Goal: Contribute content

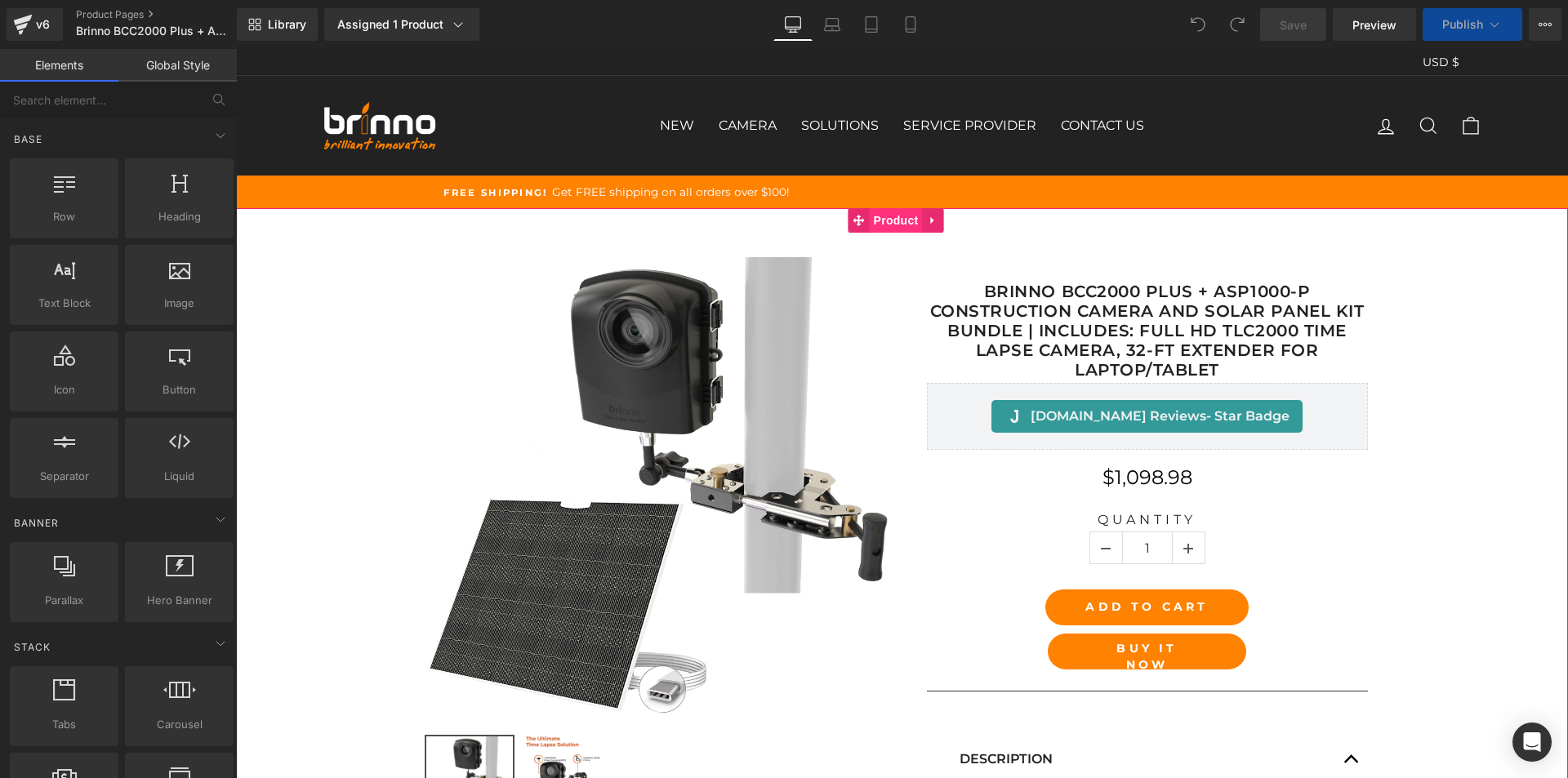
click at [895, 213] on span "Product" at bounding box center [895, 220] width 53 height 25
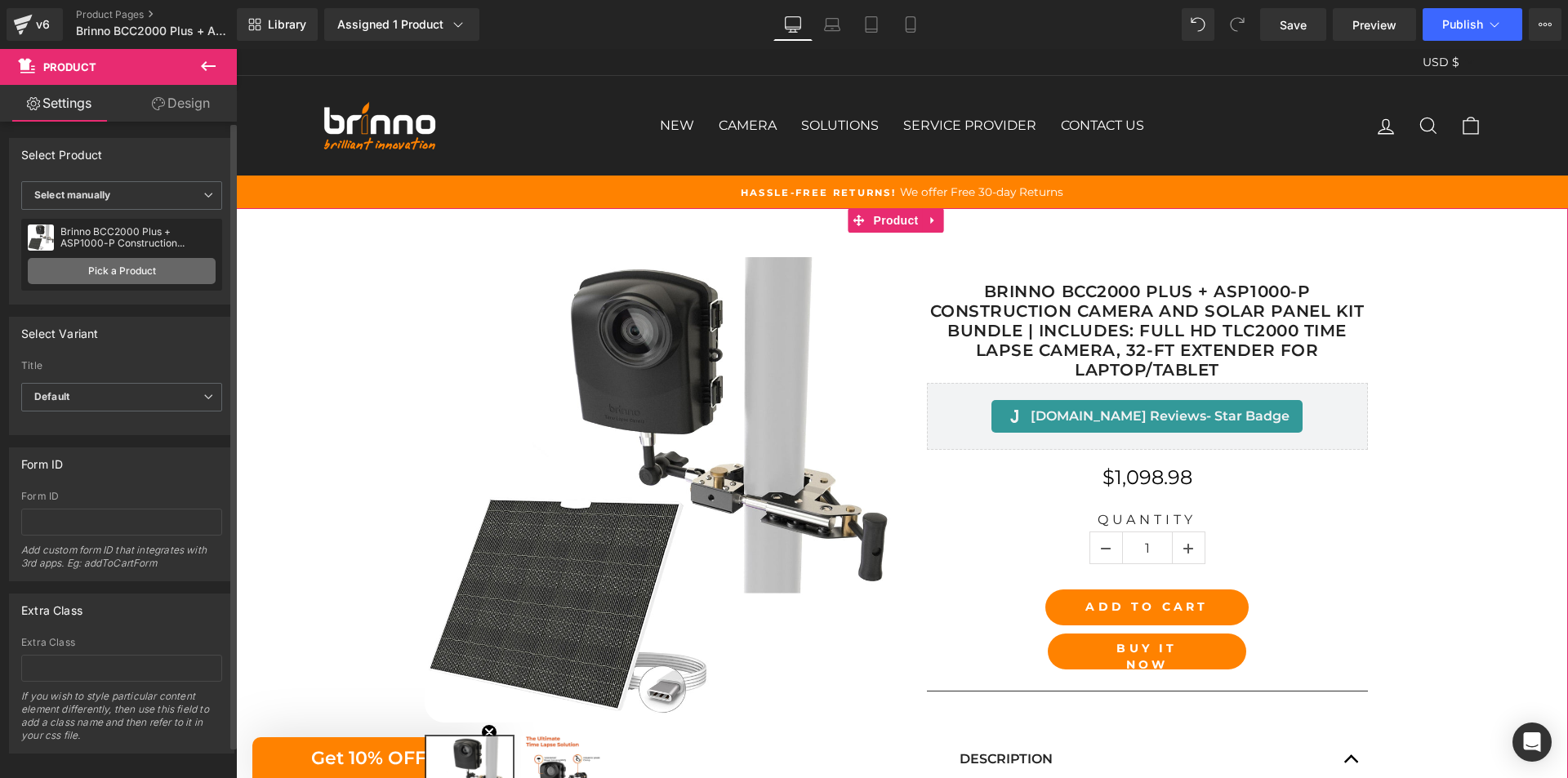
click at [128, 268] on link "Pick a Product" at bounding box center [121, 271] width 188 height 26
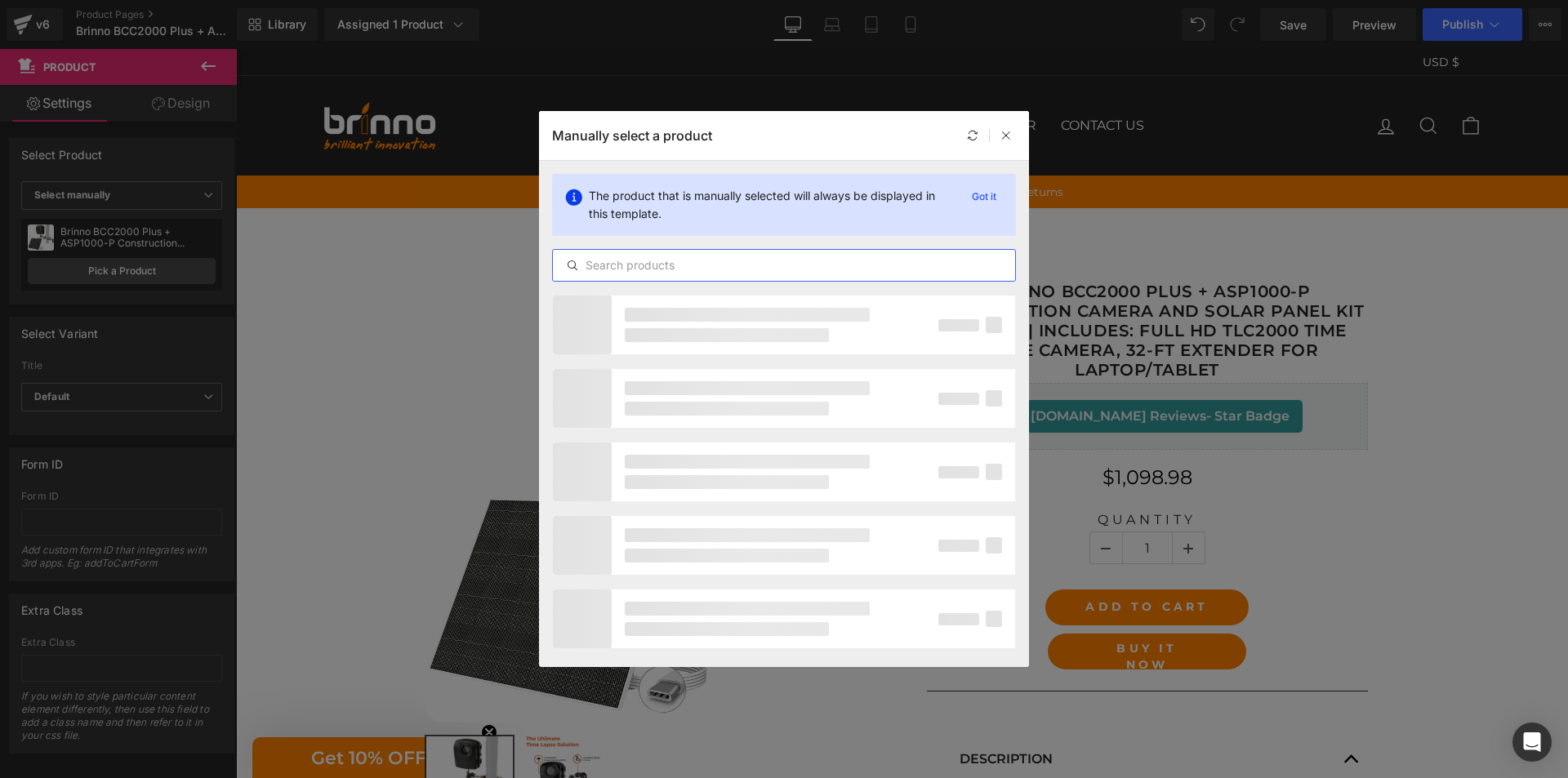
click at [696, 267] on input "text" at bounding box center [784, 265] width 462 height 19
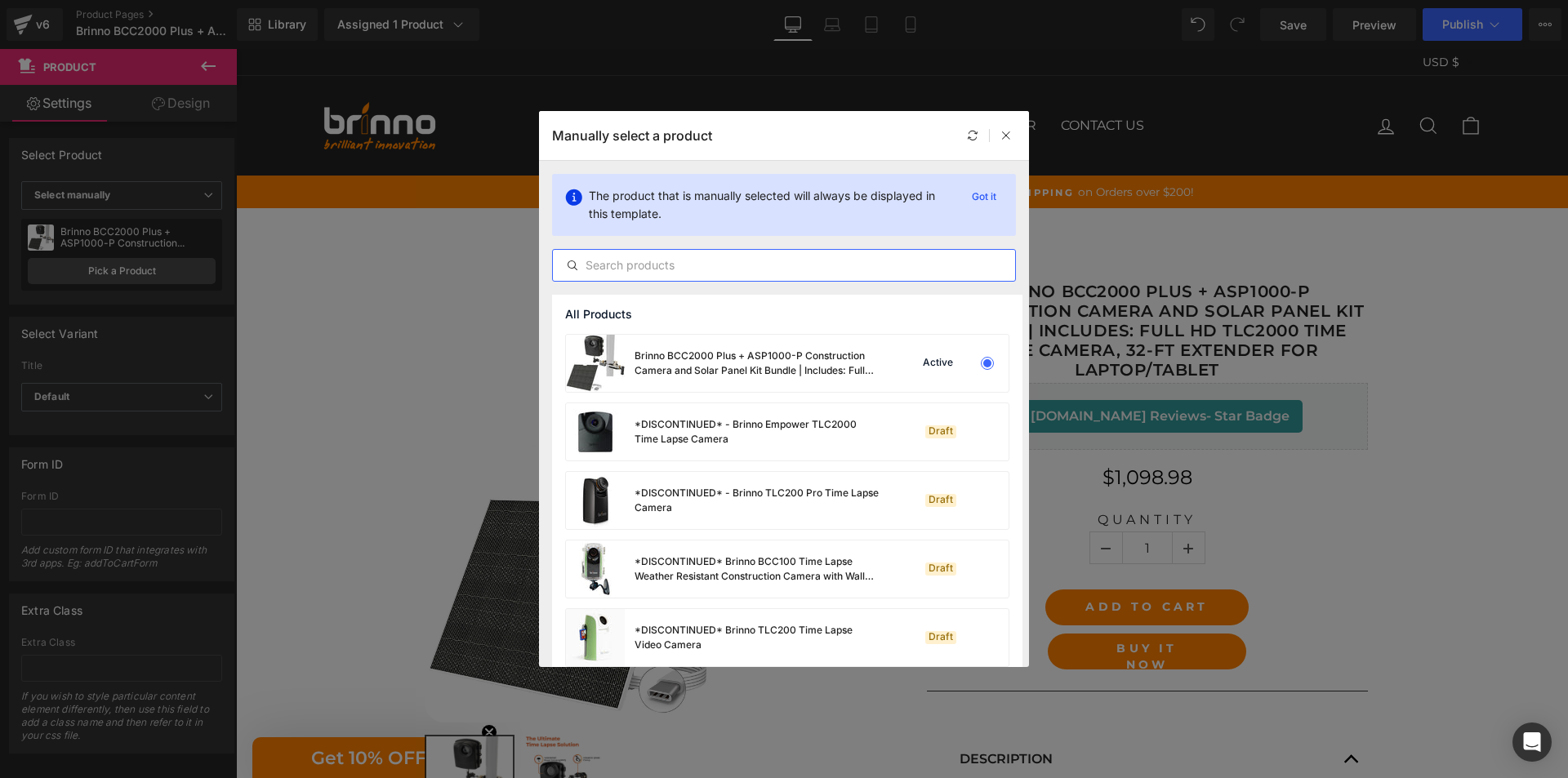
paste input "Brinno BCC2000 Plus + ASP1000-P Construction Camera and Solar Panel Kit Bundle …"
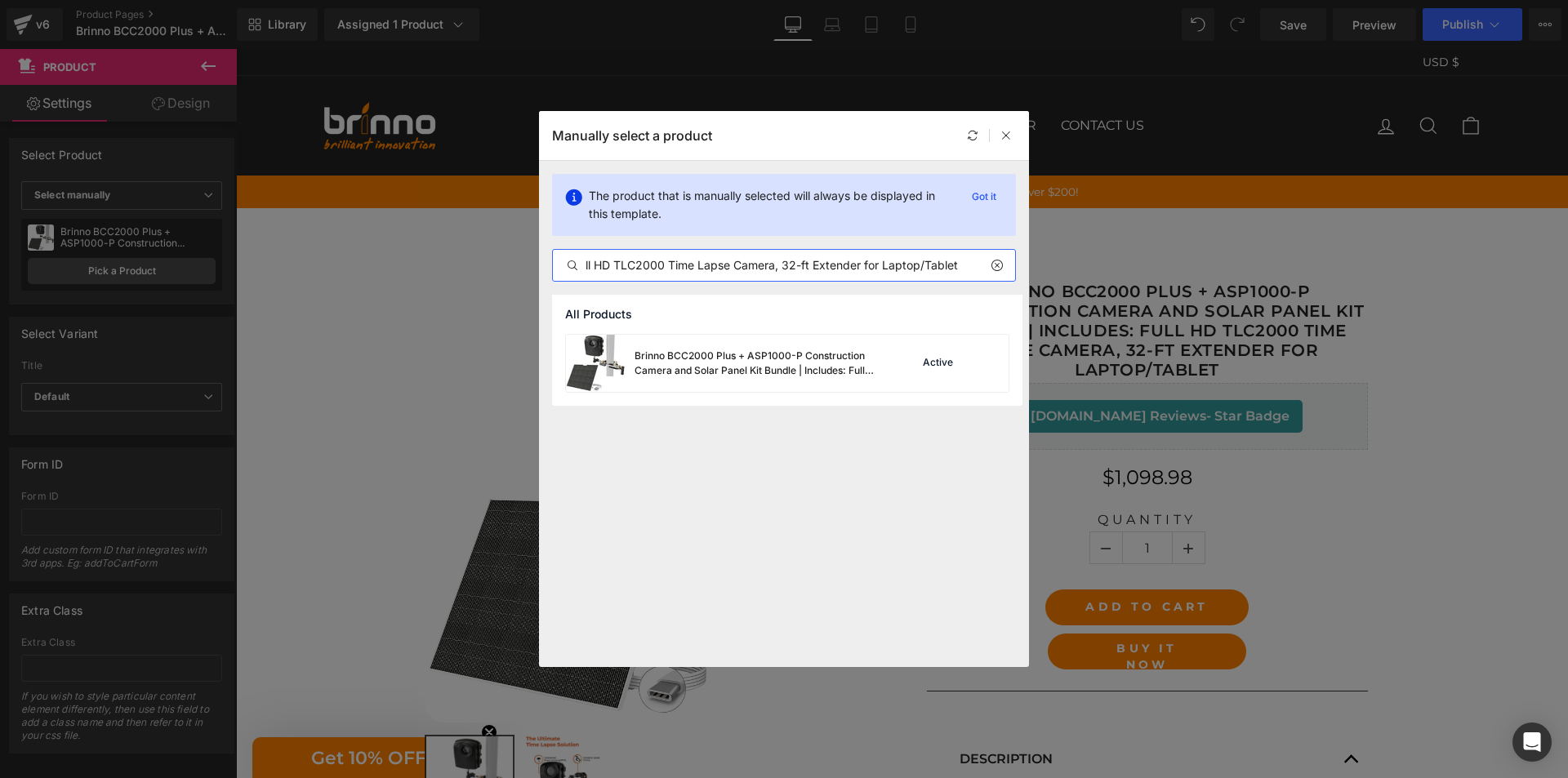
type input "Brinno BCC2000 Plus + ASP1000-P Construction Camera and Solar Panel Kit Bundle …"
click at [753, 356] on div "Brinno BCC2000 Plus + ASP1000-P Construction Camera and Solar Panel Kit Bundle …" at bounding box center [757, 363] width 245 height 30
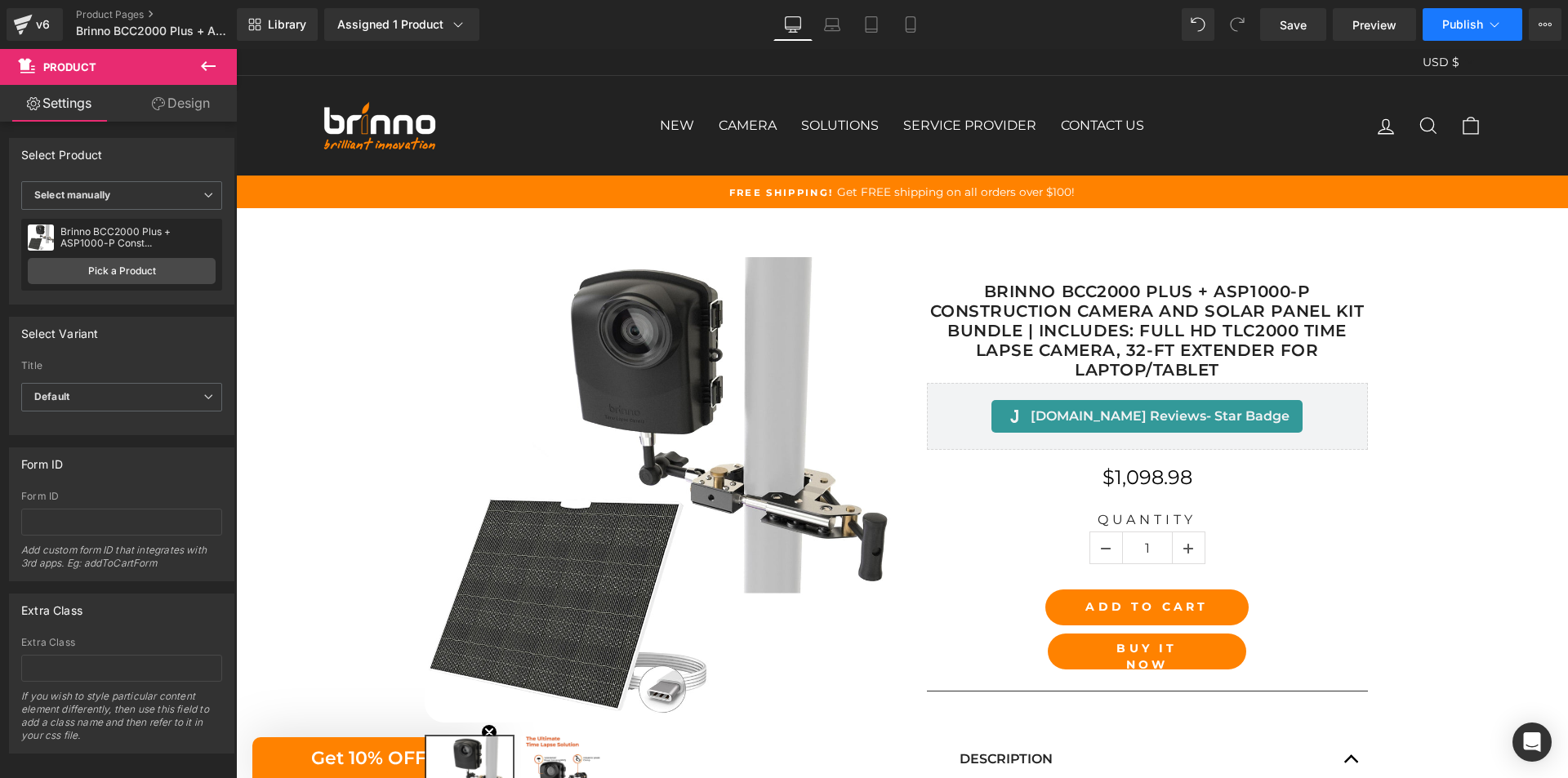
click at [1473, 36] on button "Publish" at bounding box center [1473, 24] width 100 height 32
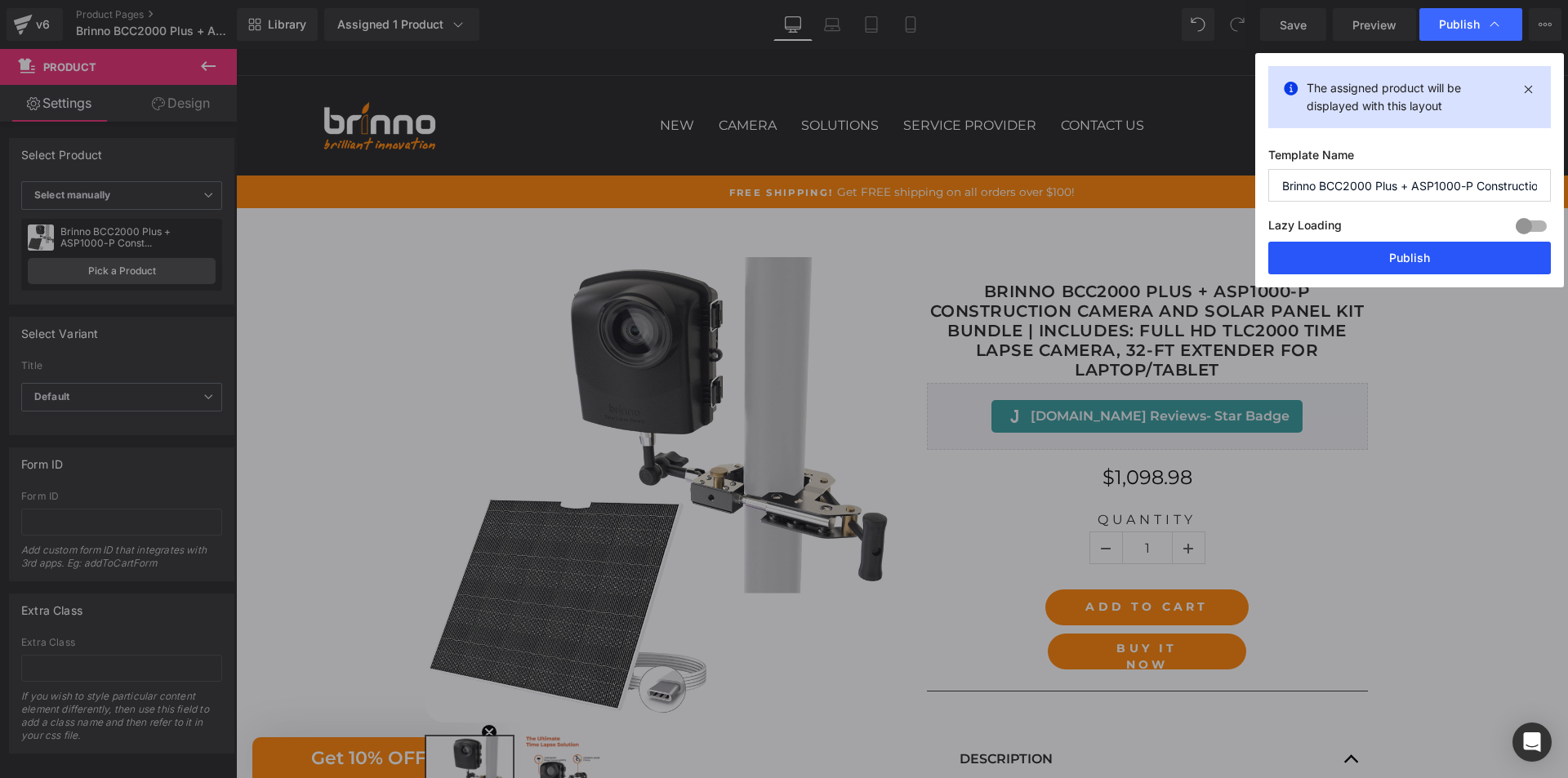
drag, startPoint x: 1394, startPoint y: 261, endPoint x: 952, endPoint y: 322, distance: 446.2
click at [1394, 261] on button "Publish" at bounding box center [1410, 258] width 283 height 32
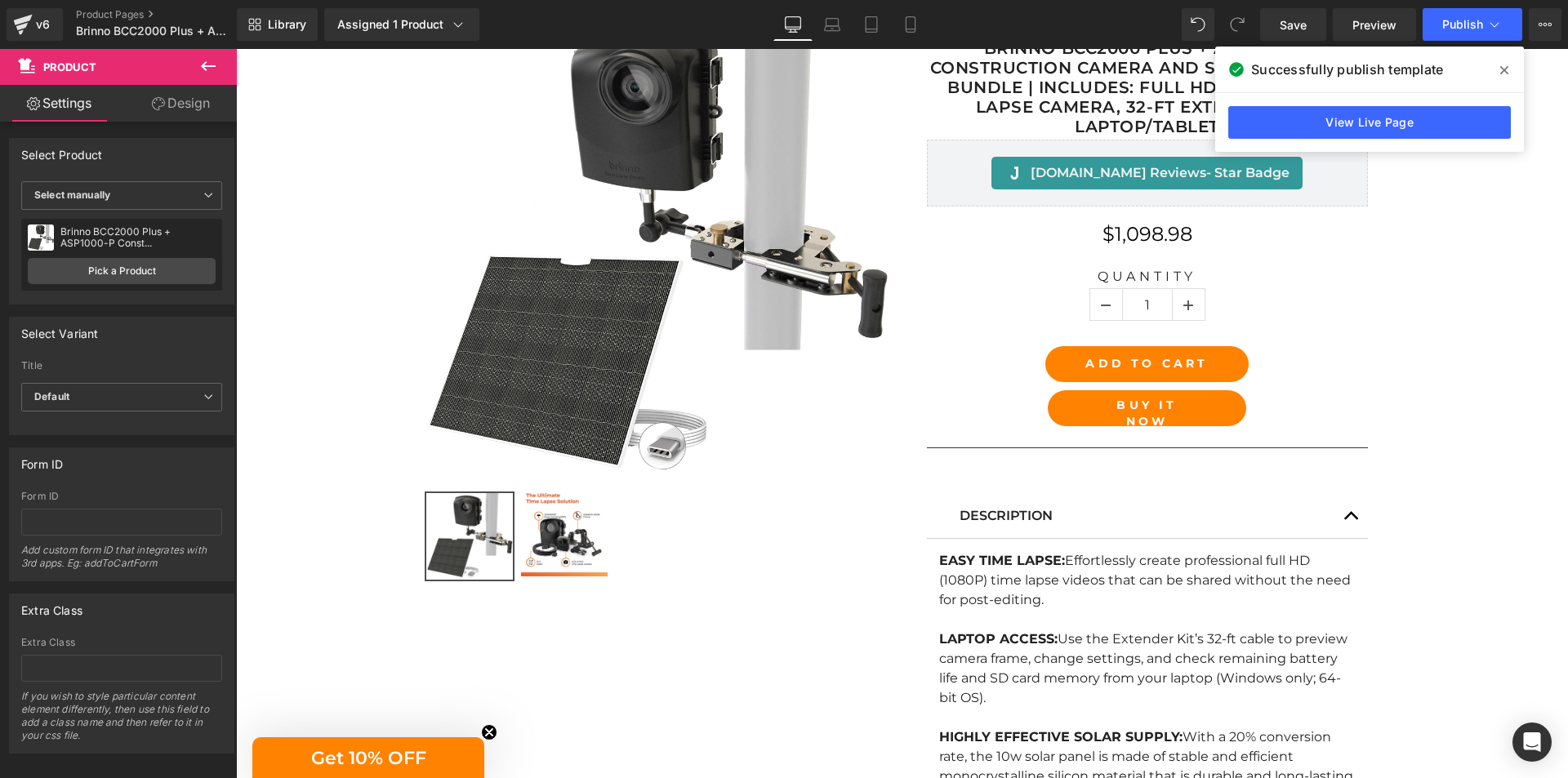
scroll to position [327, 0]
